Goal: Communication & Community: Ask a question

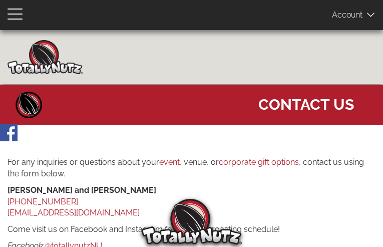
type input "UvGJutiNpI"
type input "[EMAIL_ADDRESS][DOMAIN_NAME]"
type input "9073270812"
